Goal: Participate in discussion

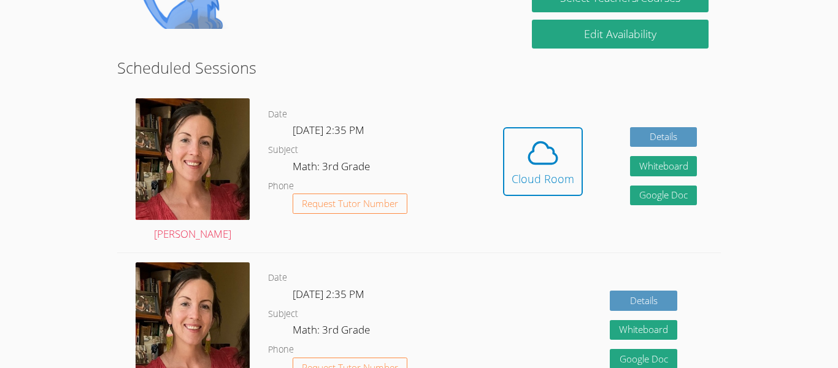
scroll to position [295, 0]
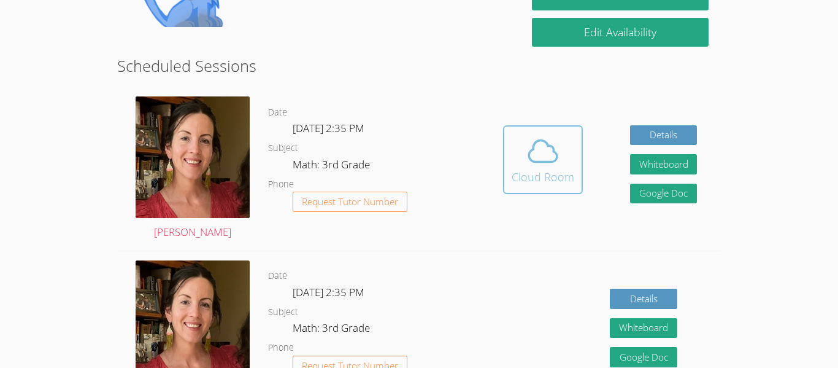
click at [568, 152] on span at bounding box center [543, 151] width 63 height 34
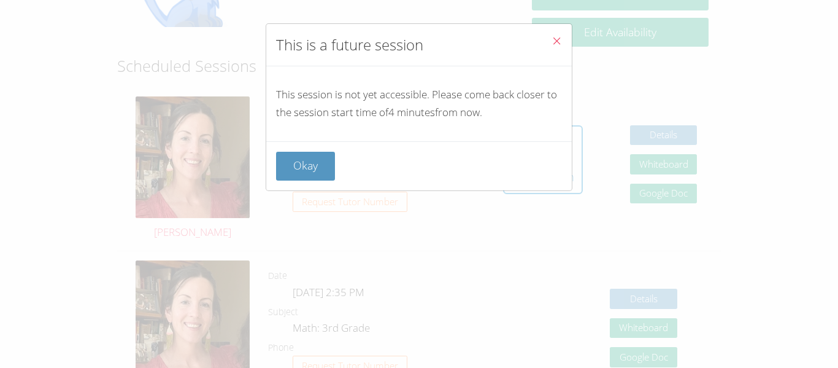
click at [562, 44] on icon "Close" at bounding box center [557, 41] width 10 height 10
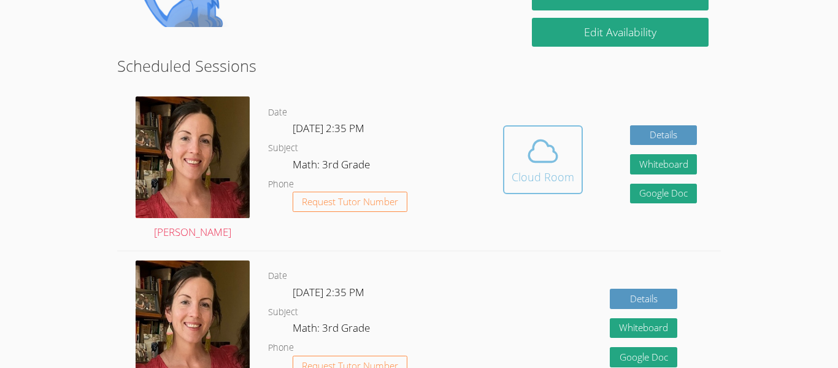
click at [558, 162] on icon at bounding box center [543, 151] width 34 height 34
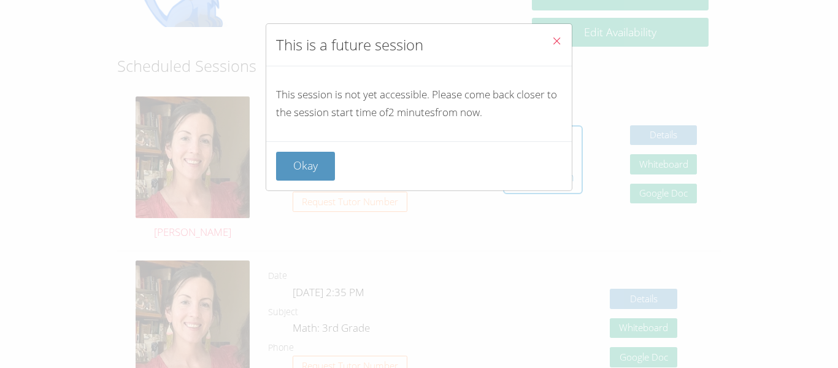
click at [554, 50] on button "Close" at bounding box center [557, 42] width 30 height 37
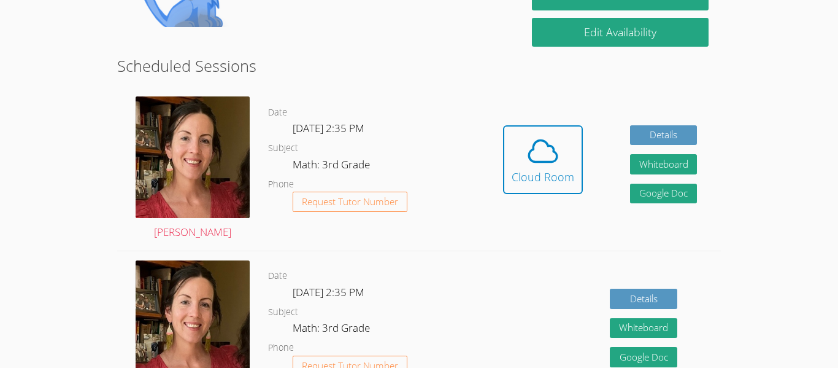
click at [503, 125] on button "Cloud Room" at bounding box center [543, 159] width 80 height 69
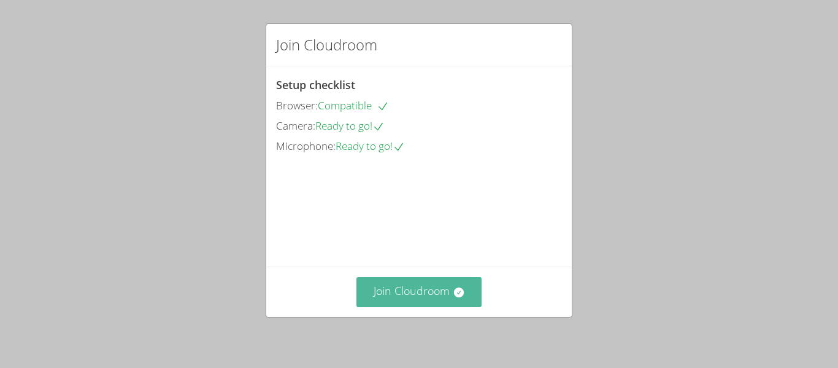
click at [388, 298] on button "Join Cloudroom" at bounding box center [420, 292] width 126 height 30
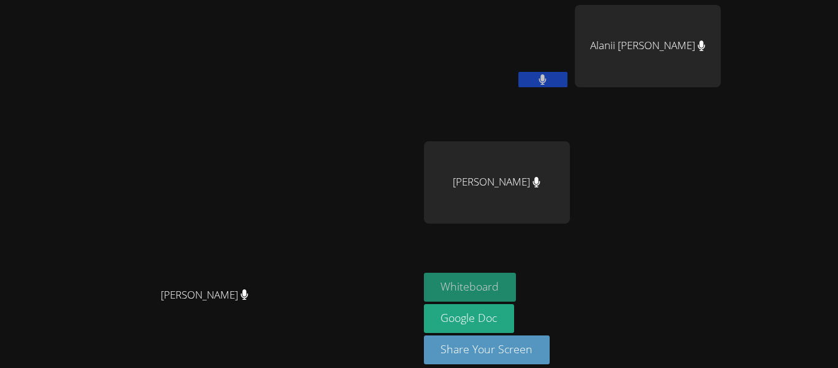
click at [517, 283] on button "Whiteboard" at bounding box center [470, 287] width 93 height 29
click at [721, 180] on div "[PERSON_NAME] [PERSON_NAME]" at bounding box center [572, 139] width 297 height 268
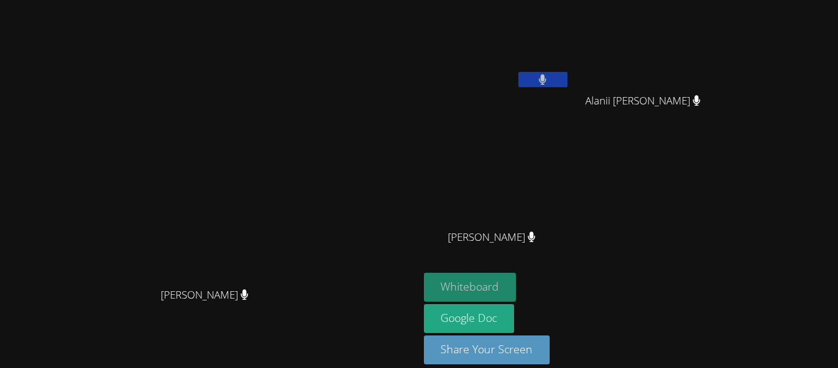
click at [517, 289] on button "Whiteboard" at bounding box center [470, 287] width 93 height 29
click at [301, 145] on video at bounding box center [209, 166] width 184 height 230
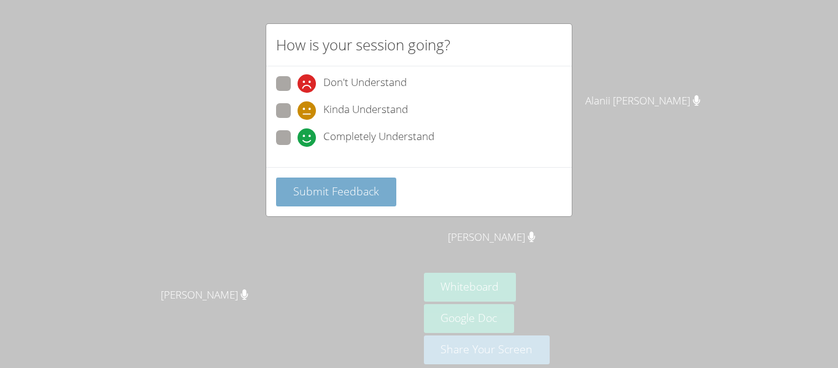
click at [373, 188] on span "Submit Feedback" at bounding box center [336, 191] width 86 height 15
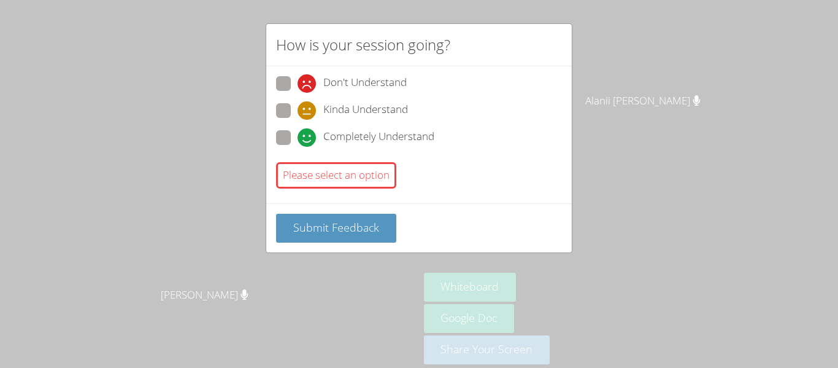
click at [598, 18] on div "How is your session going? Don't Understand Kinda Understand Completely Underst…" at bounding box center [419, 184] width 838 height 368
click at [395, 234] on div "Submit Feedback" at bounding box center [419, 228] width 286 height 29
click at [385, 234] on button "Submit Feedback" at bounding box center [336, 228] width 120 height 29
click at [390, 233] on button "Submit Feedback" at bounding box center [336, 228] width 120 height 29
click at [366, 131] on span "Completely Understand" at bounding box center [378, 137] width 111 height 18
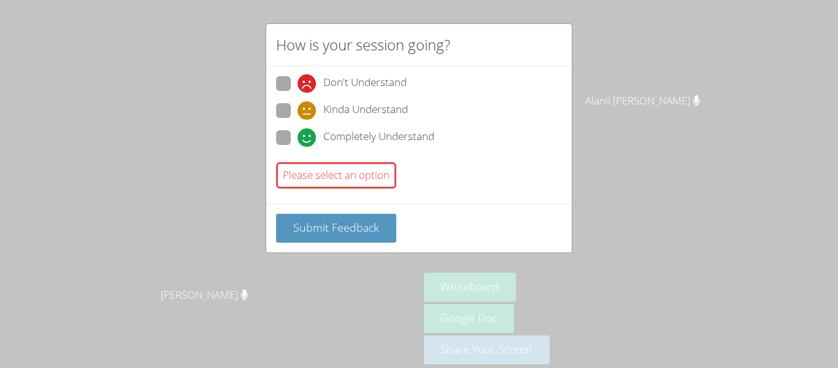
click at [308, 131] on input "Completely Understand" at bounding box center [303, 135] width 10 height 10
radio input "true"
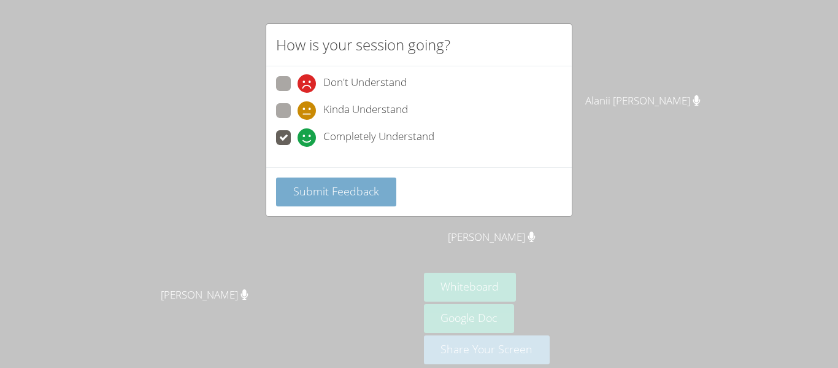
click at [363, 195] on span "Submit Feedback" at bounding box center [336, 191] width 86 height 15
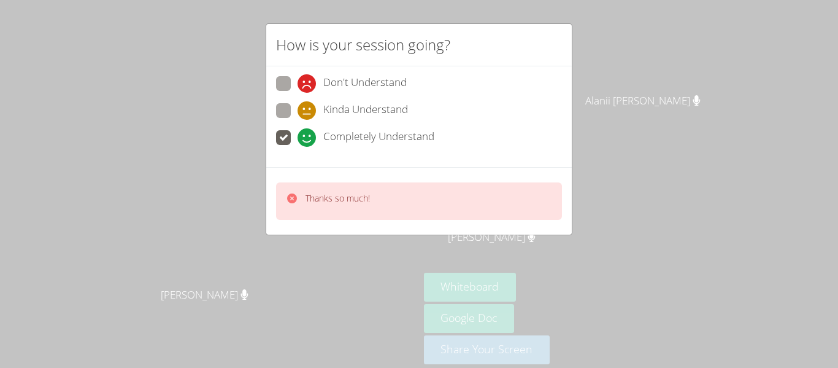
click at [338, 231] on div "Thanks so much!" at bounding box center [419, 201] width 306 height 68
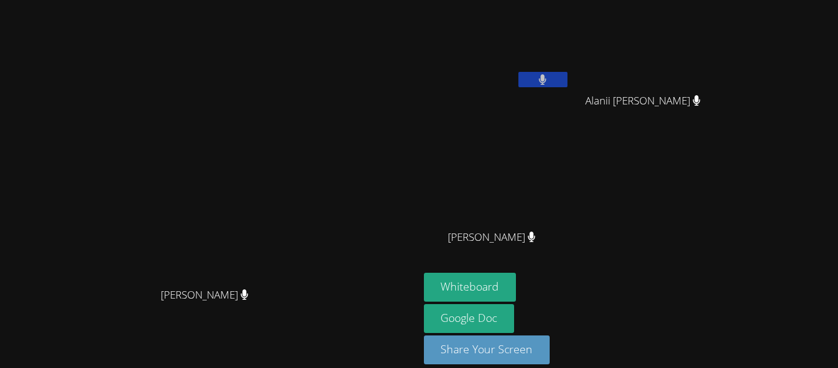
click at [570, 26] on video at bounding box center [497, 46] width 146 height 82
